Goal: Transaction & Acquisition: Purchase product/service

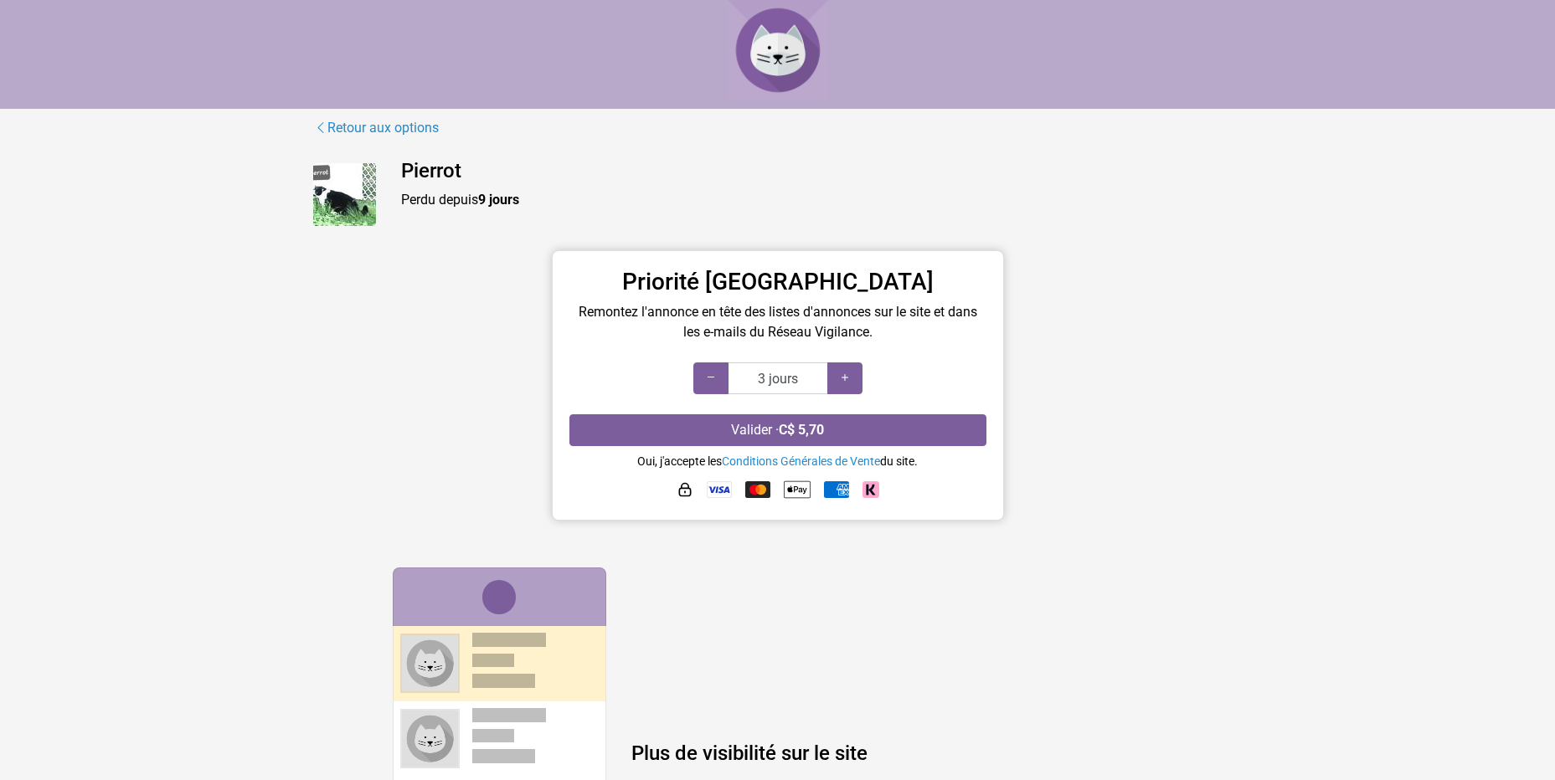
click at [768, 760] on h4 "Plus de visibilité sur le site" at bounding box center [897, 754] width 532 height 24
click at [347, 201] on img at bounding box center [344, 194] width 63 height 63
click at [854, 383] on div at bounding box center [844, 378] width 35 height 32
click at [705, 374] on icon at bounding box center [710, 378] width 13 height 16
click at [713, 375] on icon at bounding box center [710, 378] width 13 height 16
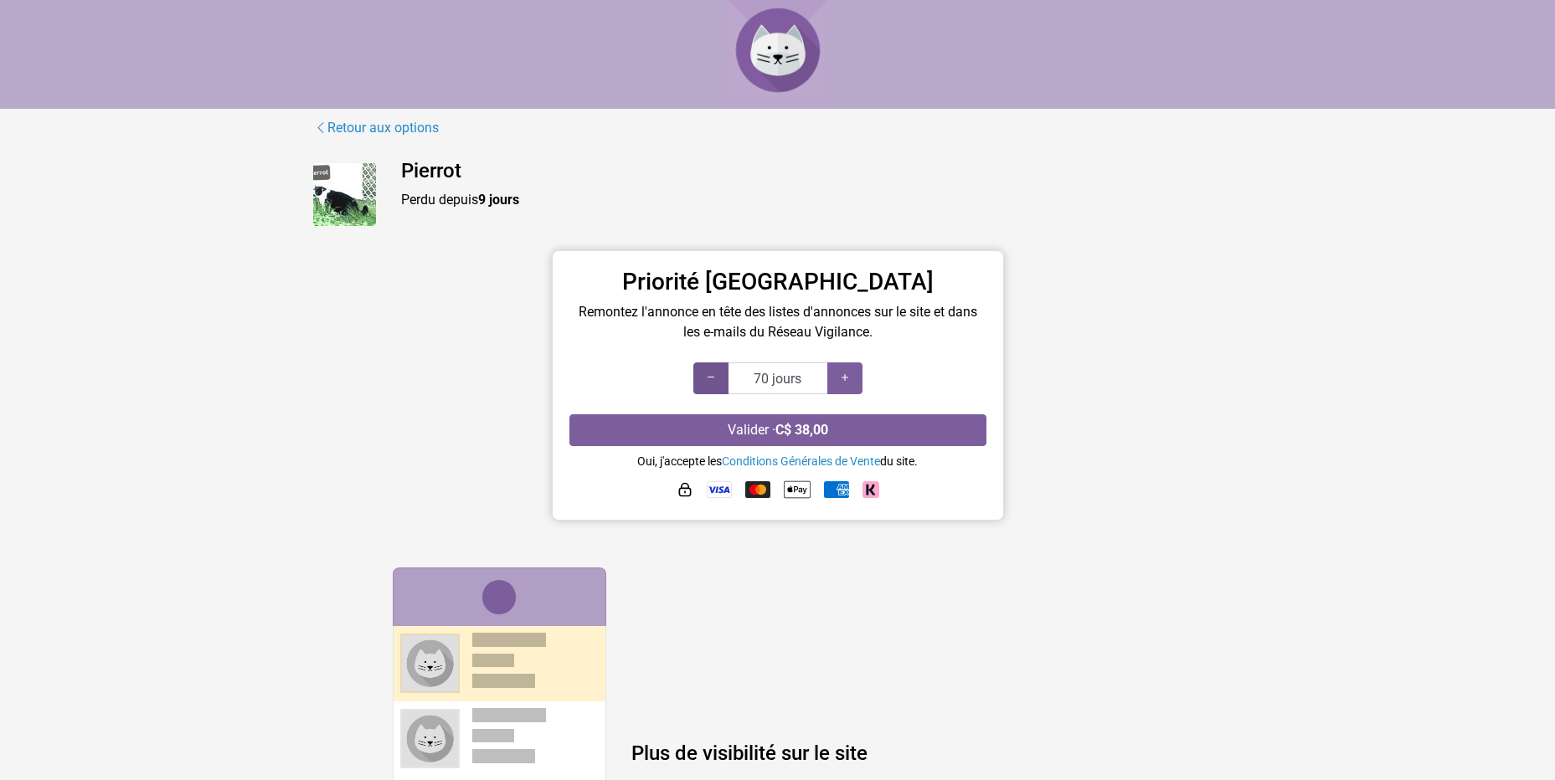
click at [713, 374] on icon at bounding box center [710, 378] width 13 height 16
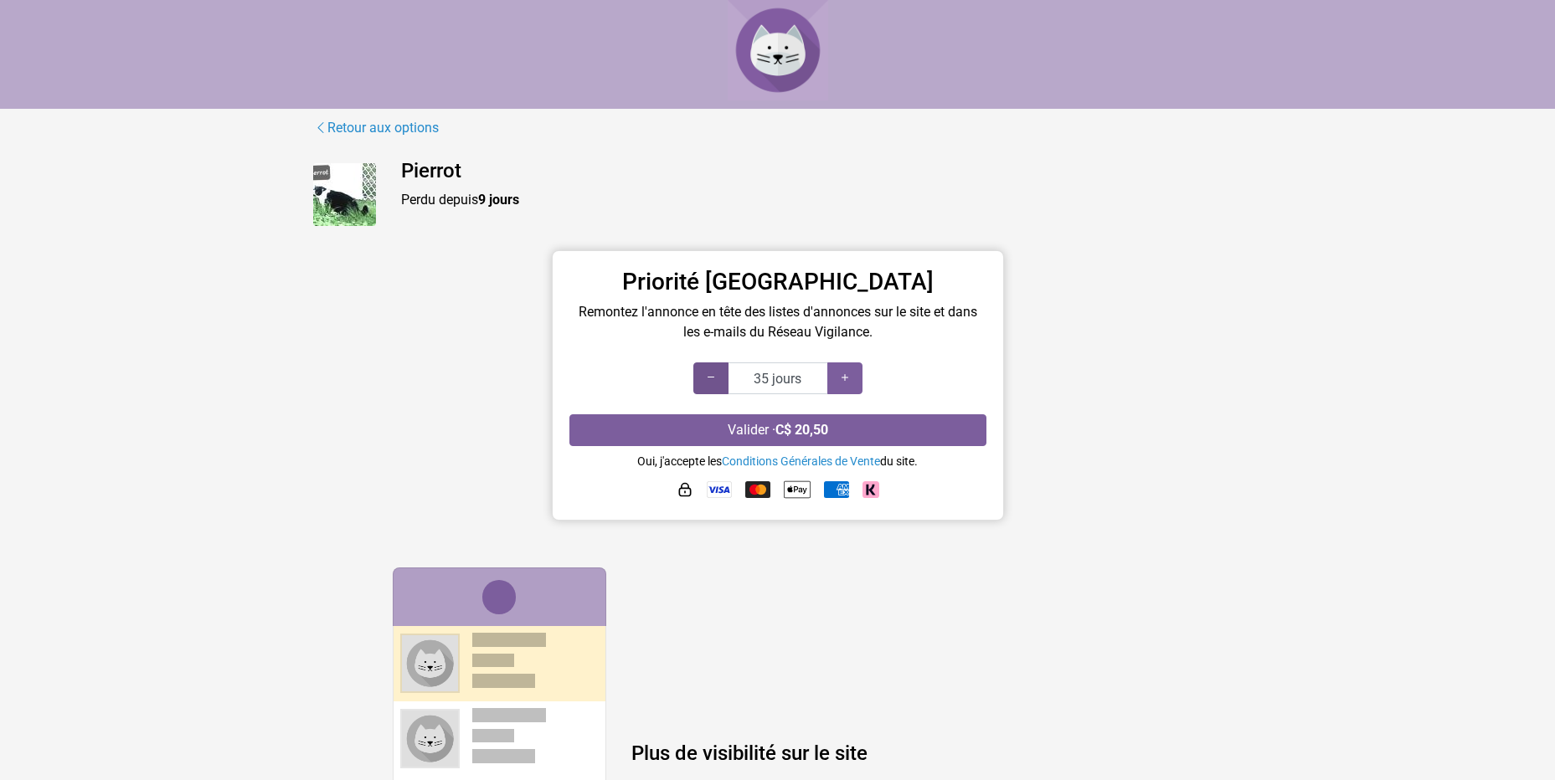
click at [713, 374] on icon at bounding box center [710, 378] width 13 height 16
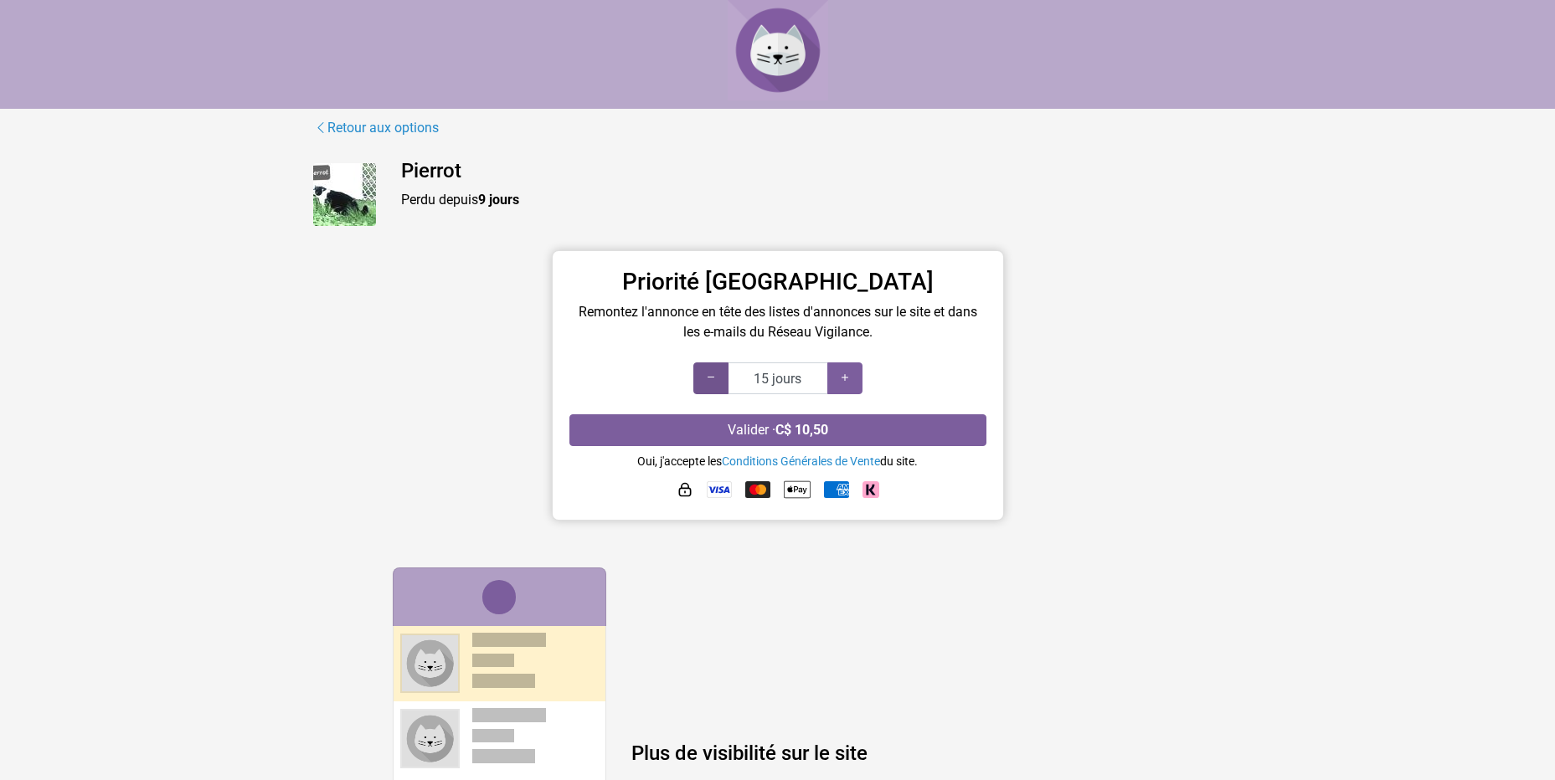
type input "10 jours"
click at [713, 374] on icon at bounding box center [710, 378] width 13 height 16
click at [707, 488] on img at bounding box center [719, 489] width 25 height 17
click at [722, 484] on img at bounding box center [719, 489] width 25 height 17
click at [748, 458] on link "Conditions Générales de Vente" at bounding box center [801, 461] width 158 height 13
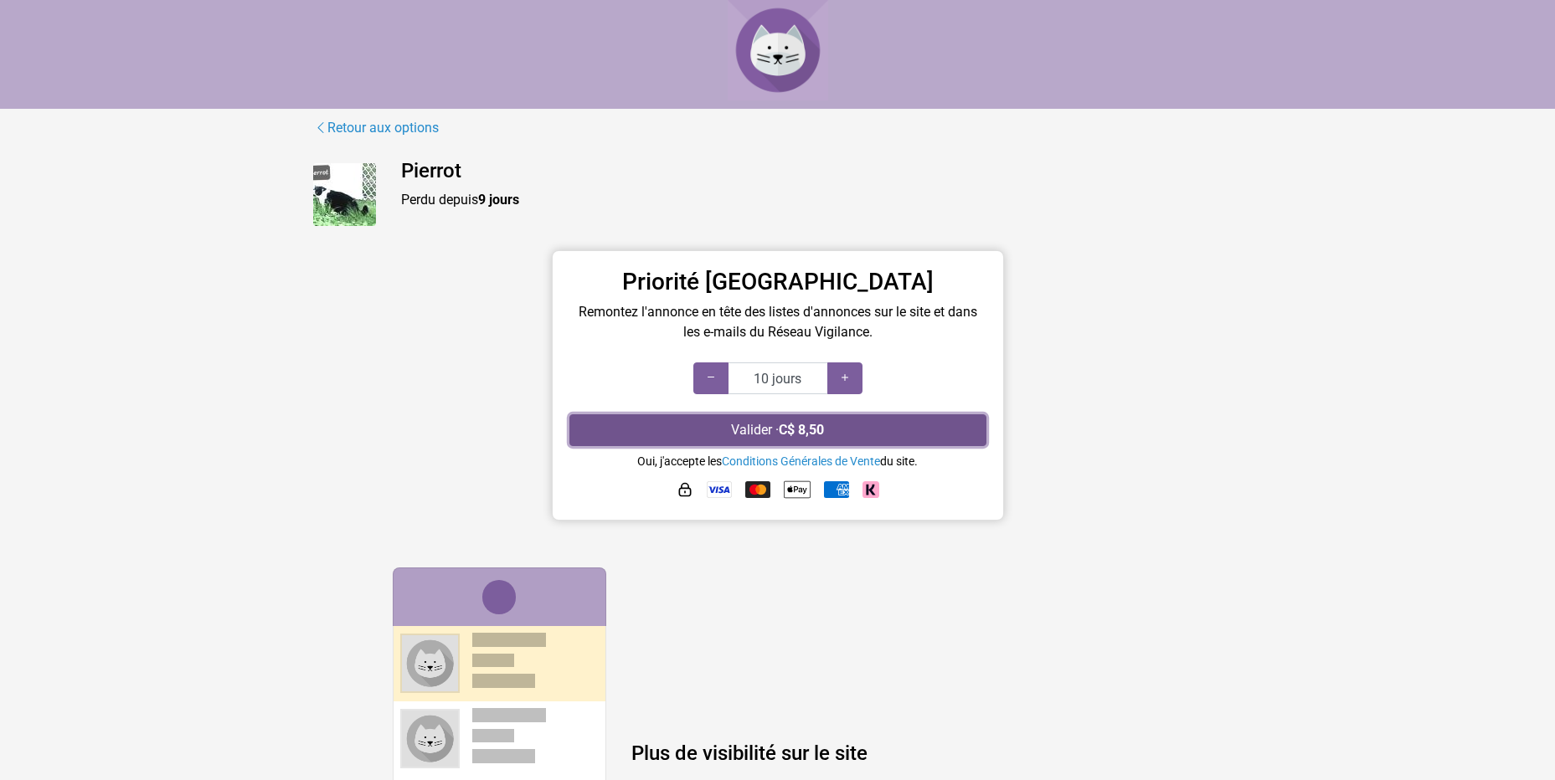
click at [775, 432] on button "Valider · C$ 8,50" at bounding box center [777, 430] width 417 height 32
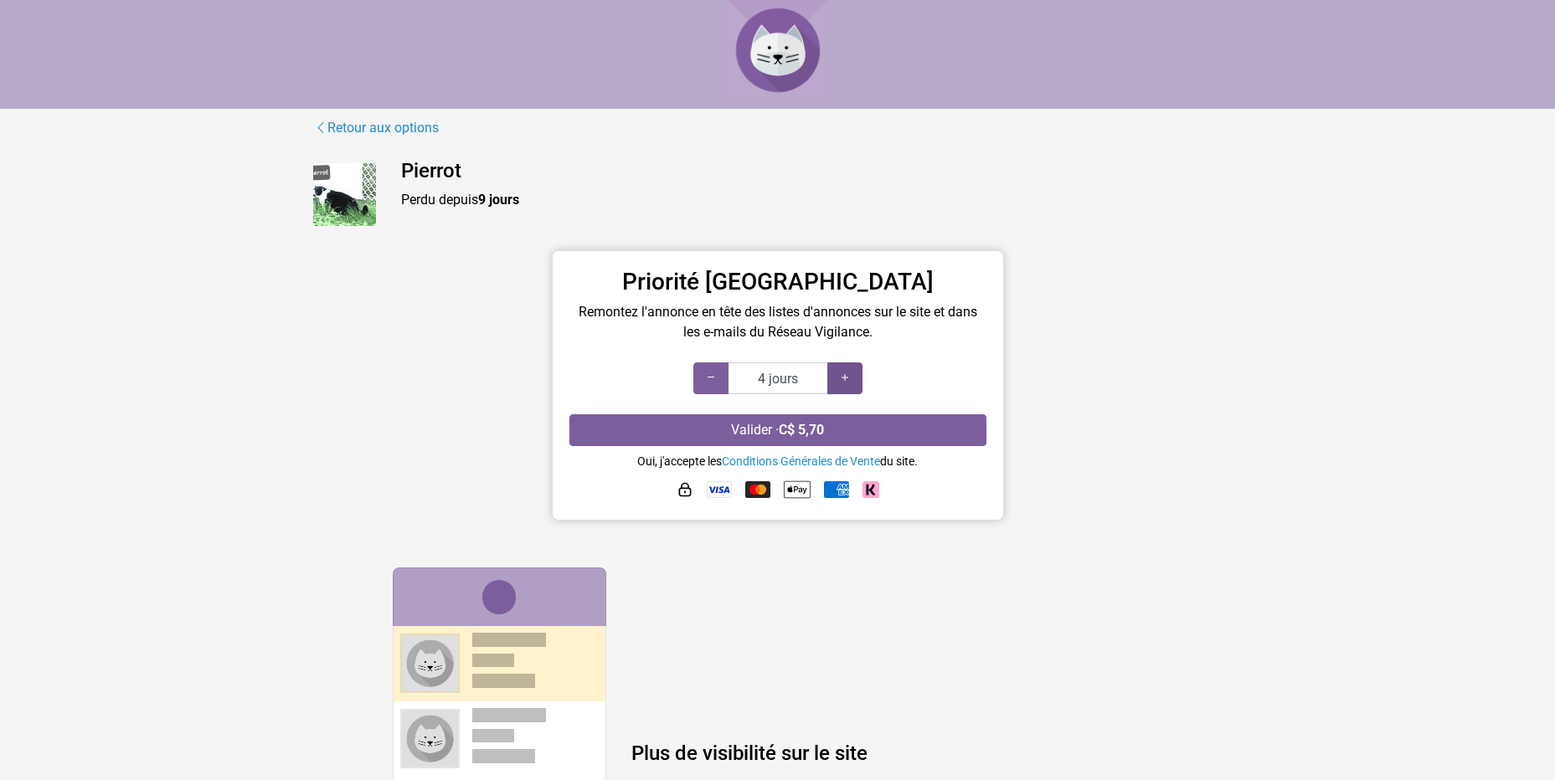
click at [843, 380] on icon at bounding box center [844, 378] width 13 height 16
click at [841, 380] on icon at bounding box center [844, 378] width 13 height 16
click at [841, 381] on icon at bounding box center [844, 378] width 13 height 16
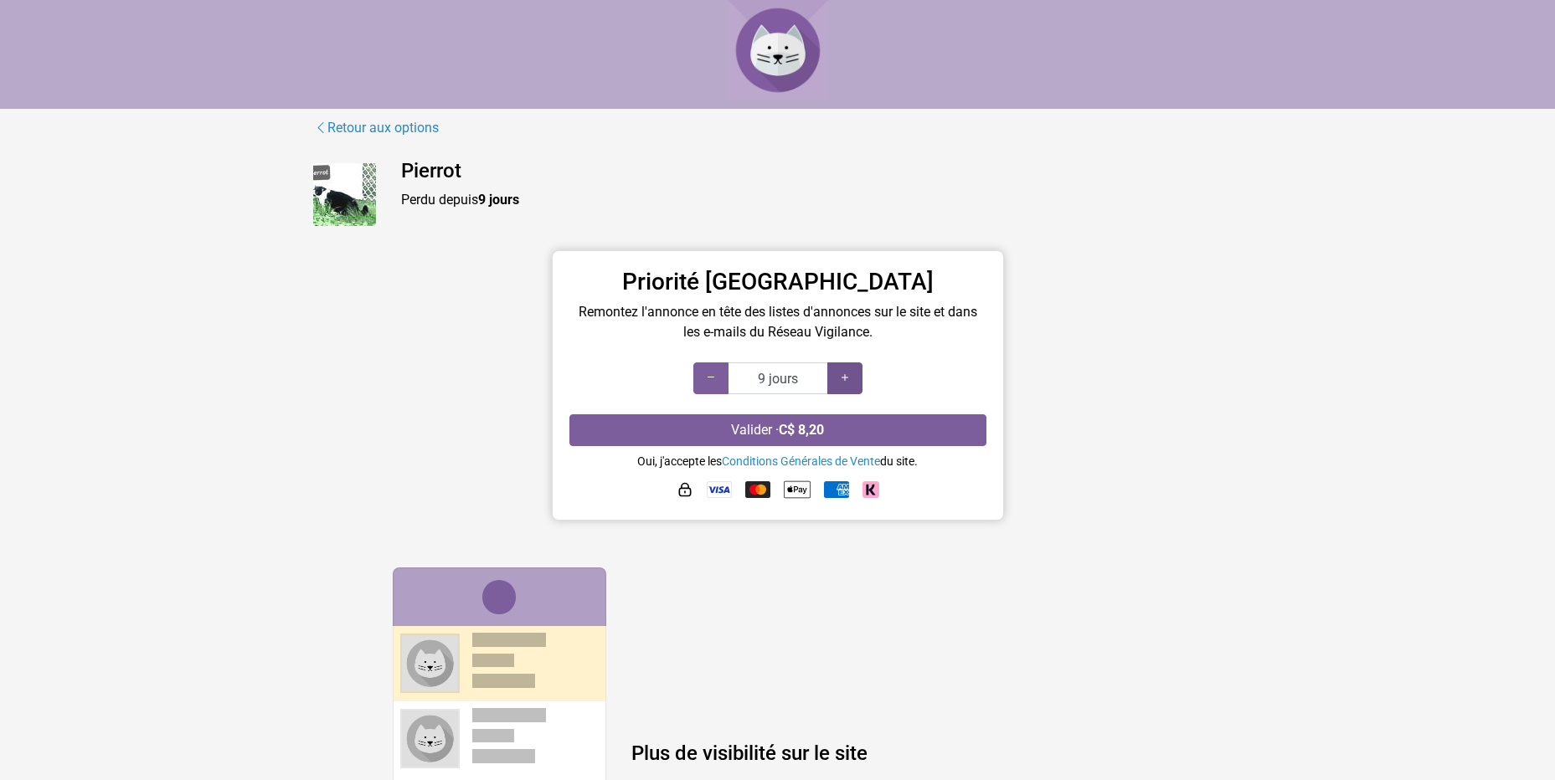
click at [841, 381] on icon at bounding box center [844, 378] width 13 height 16
type input "10 jours"
click at [841, 381] on icon at bounding box center [844, 378] width 13 height 16
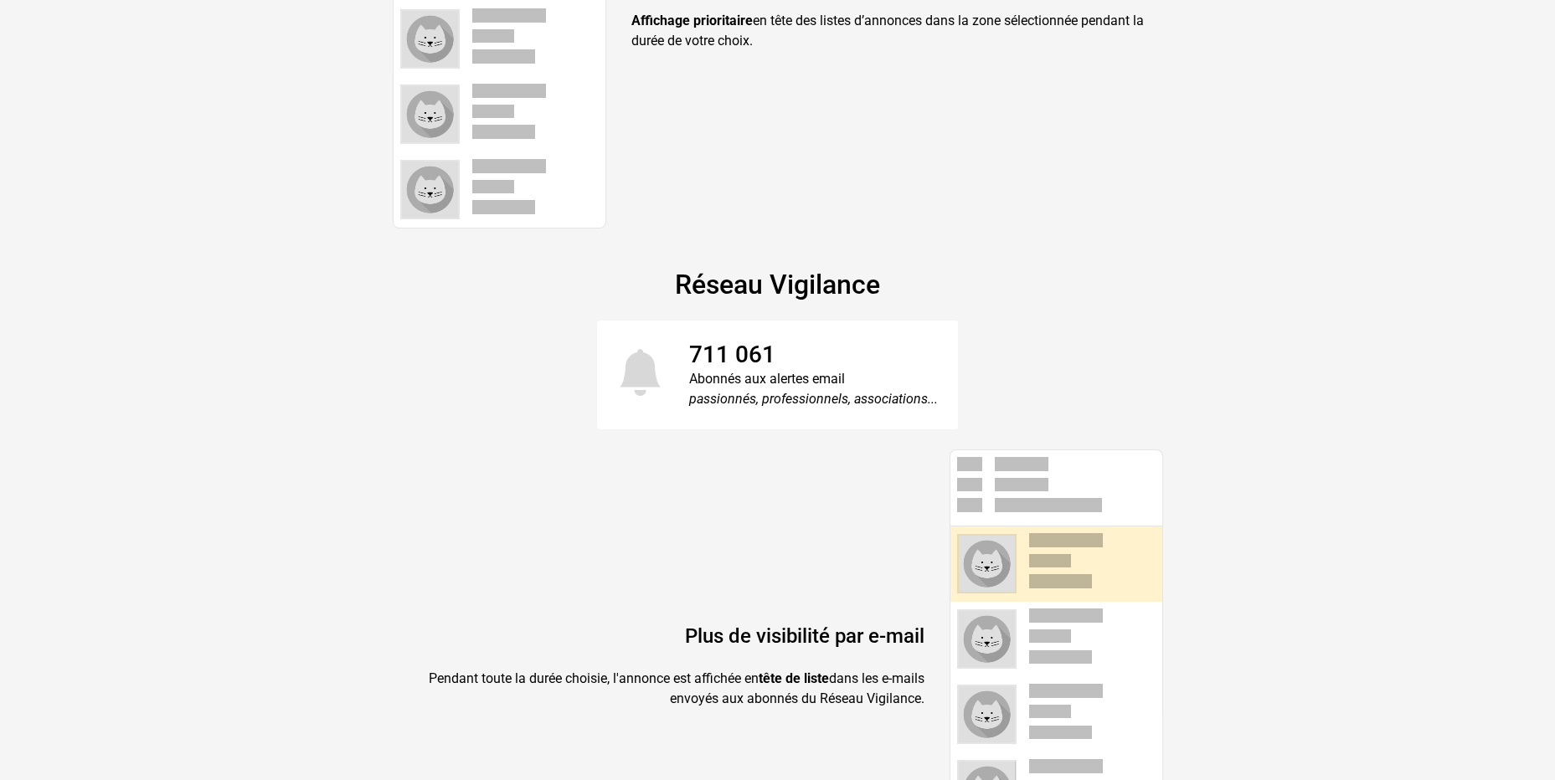
scroll to position [693, 0]
